Goal: Complete application form: Complete application form

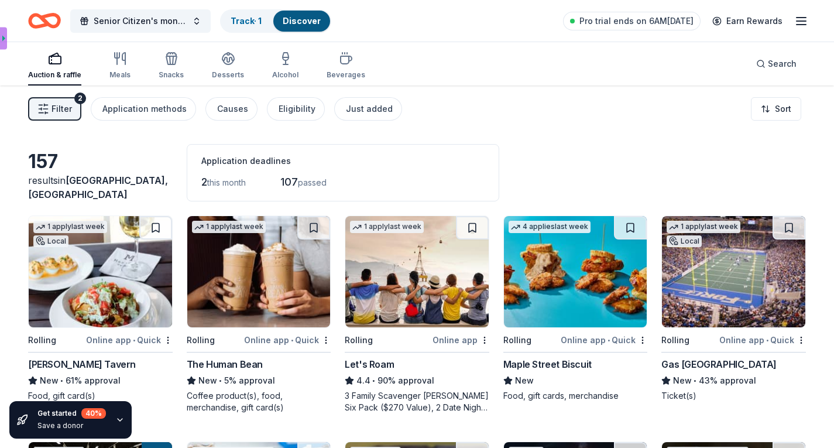
scroll to position [725, 0]
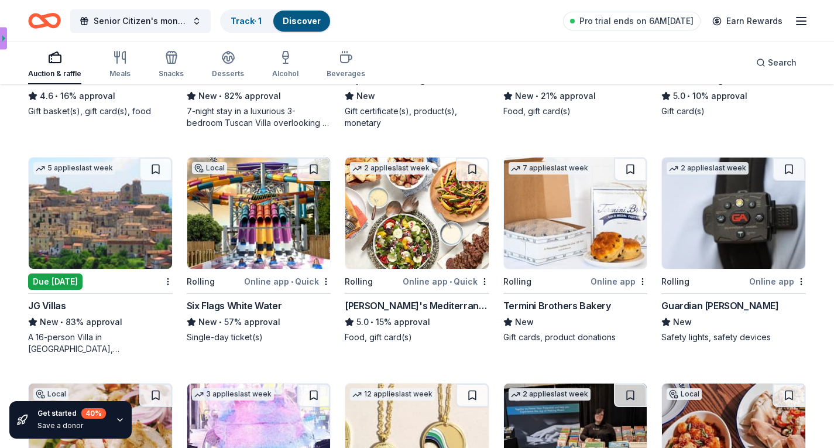
click at [772, 280] on div "Online app" at bounding box center [777, 281] width 57 height 15
click at [236, 243] on img at bounding box center [258, 212] width 143 height 111
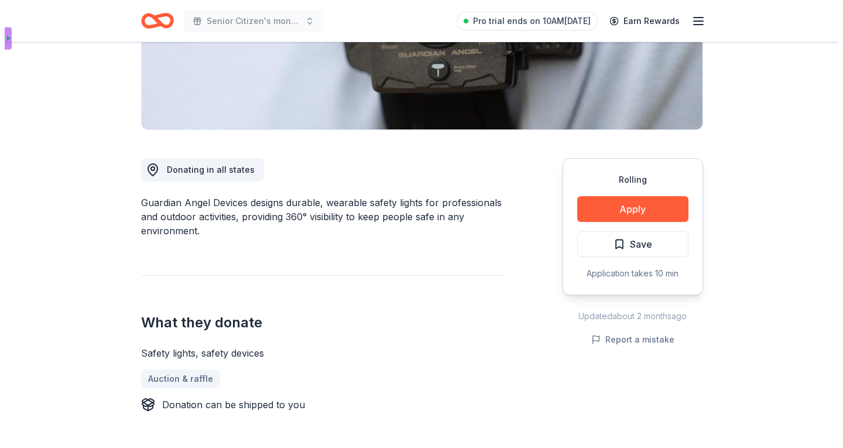
scroll to position [229, 0]
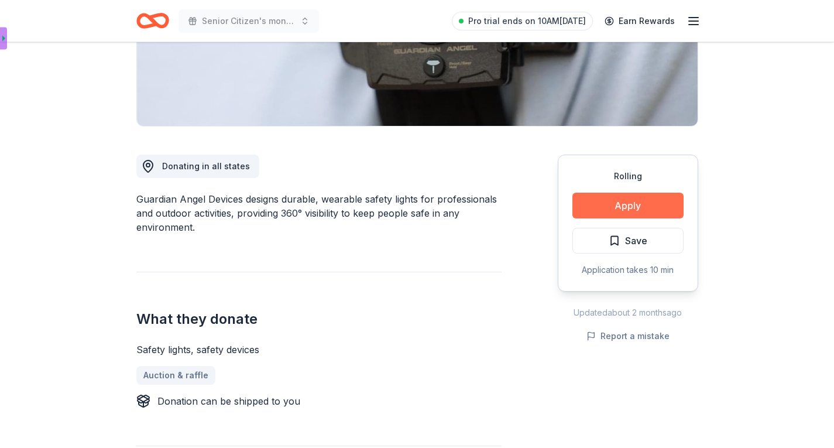
click at [625, 205] on button "Apply" at bounding box center [628, 206] width 111 height 26
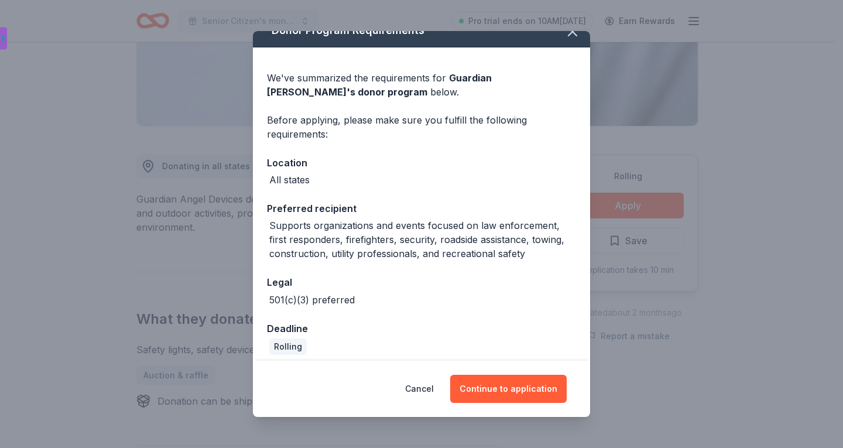
scroll to position [25, 0]
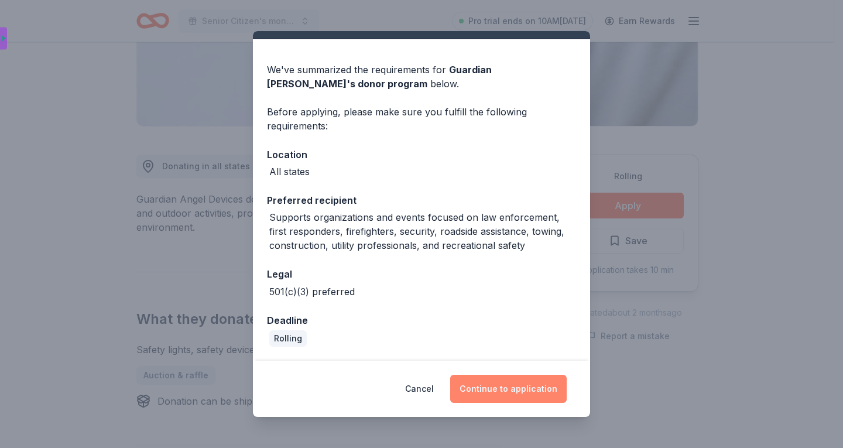
click at [492, 387] on button "Continue to application" at bounding box center [508, 389] width 116 height 28
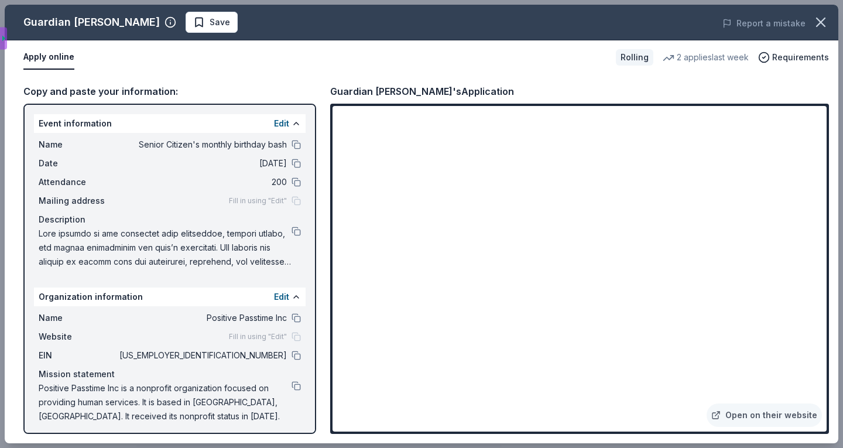
click at [834, 393] on div "Copy and paste your information: Event information Edit Name Senior Citizen's m…" at bounding box center [422, 258] width 834 height 369
click at [746, 413] on link "Open on their website" at bounding box center [764, 414] width 115 height 23
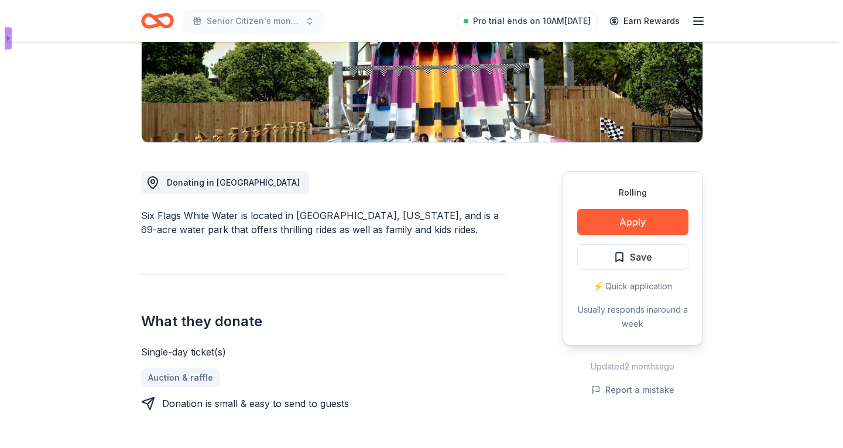
scroll to position [218, 0]
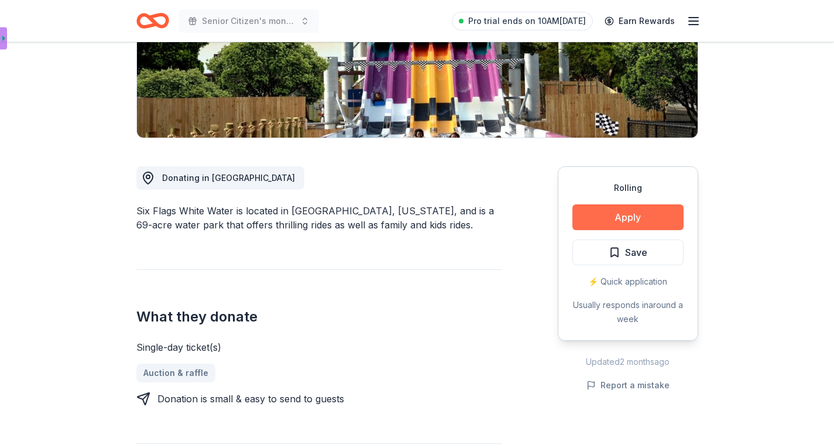
click at [622, 212] on button "Apply" at bounding box center [628, 217] width 111 height 26
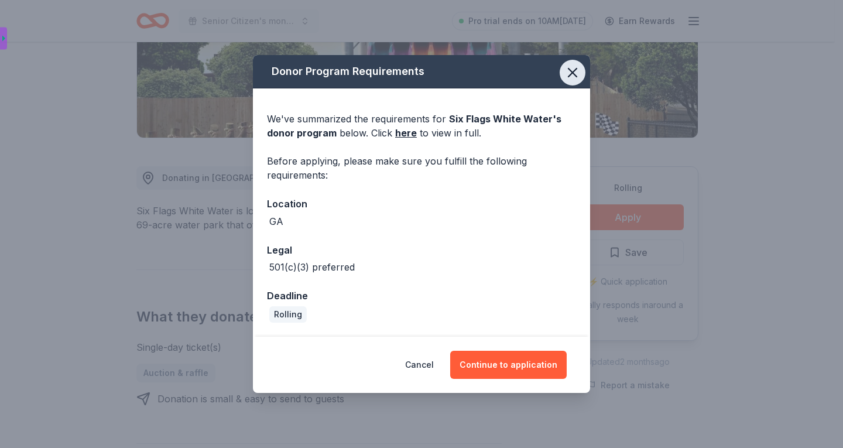
click at [573, 76] on icon "button" at bounding box center [572, 72] width 16 height 16
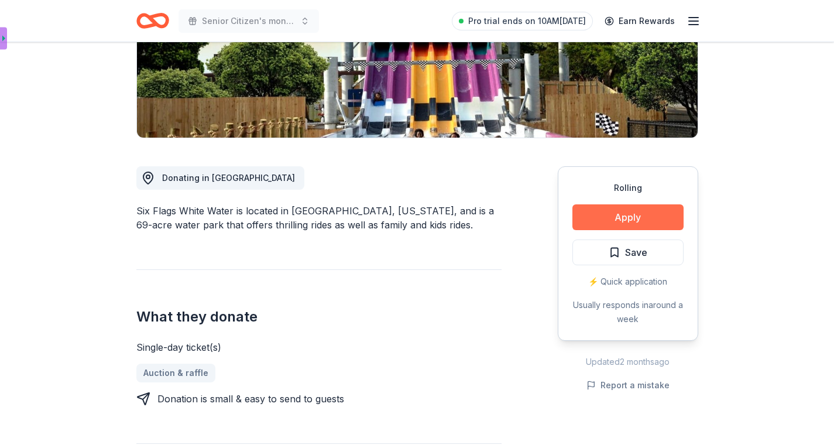
click at [622, 214] on button "Apply" at bounding box center [628, 217] width 111 height 26
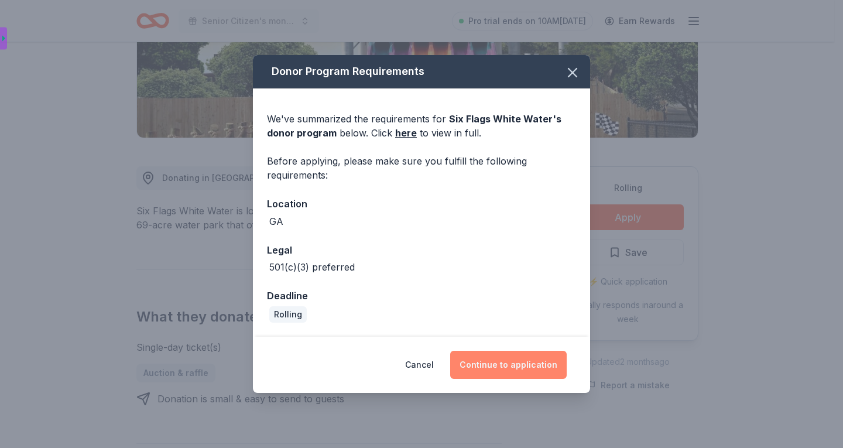
click at [510, 366] on button "Continue to application" at bounding box center [508, 365] width 116 height 28
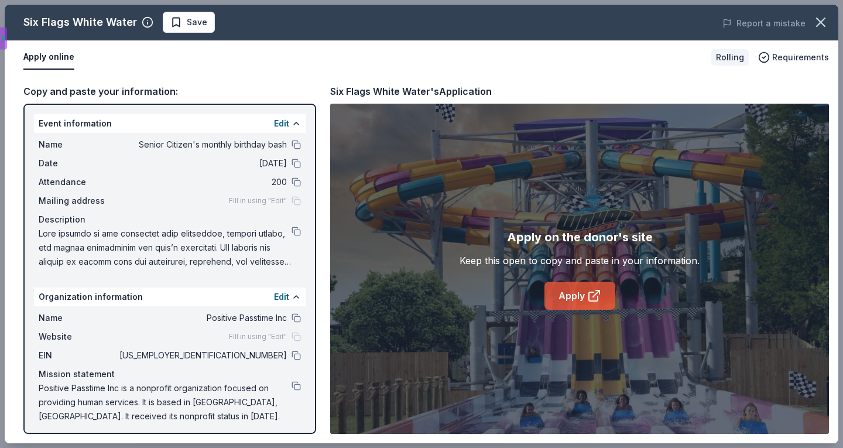
click at [574, 297] on link "Apply" at bounding box center [579, 296] width 71 height 28
